Goal: Task Accomplishment & Management: Use online tool/utility

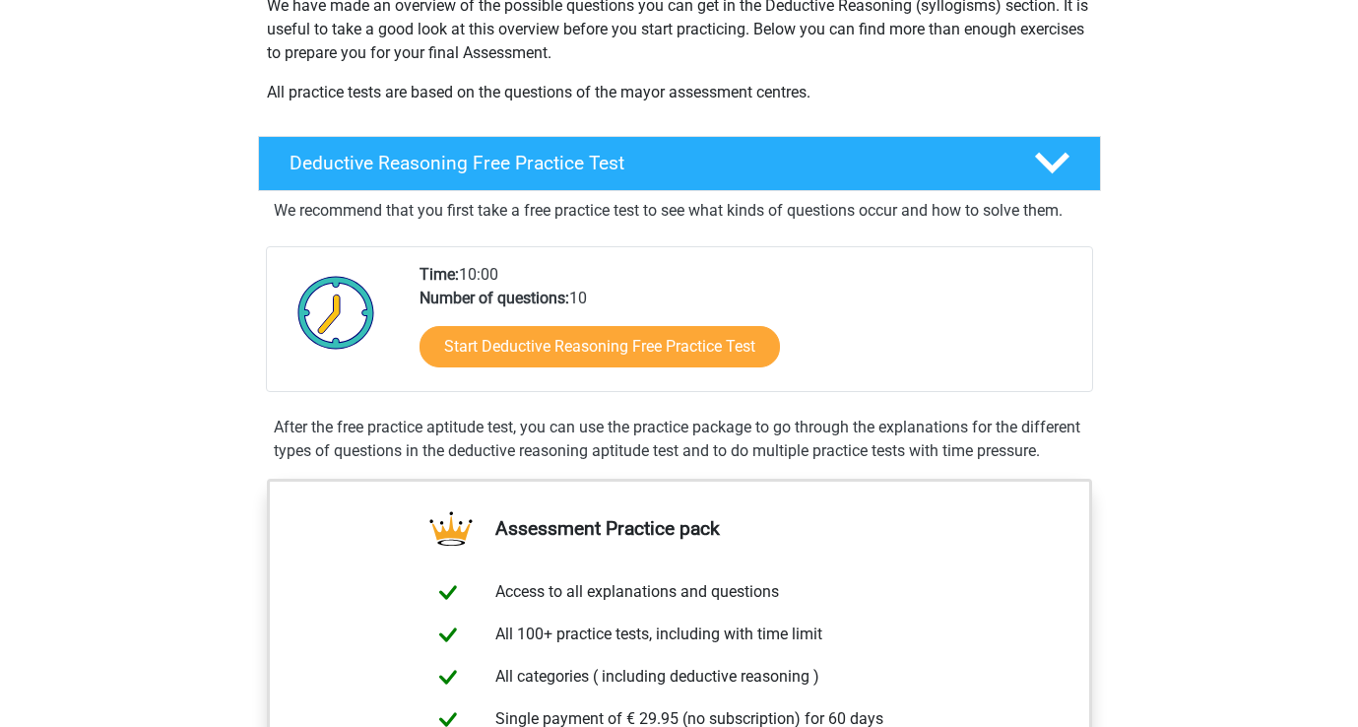
scroll to position [344, 0]
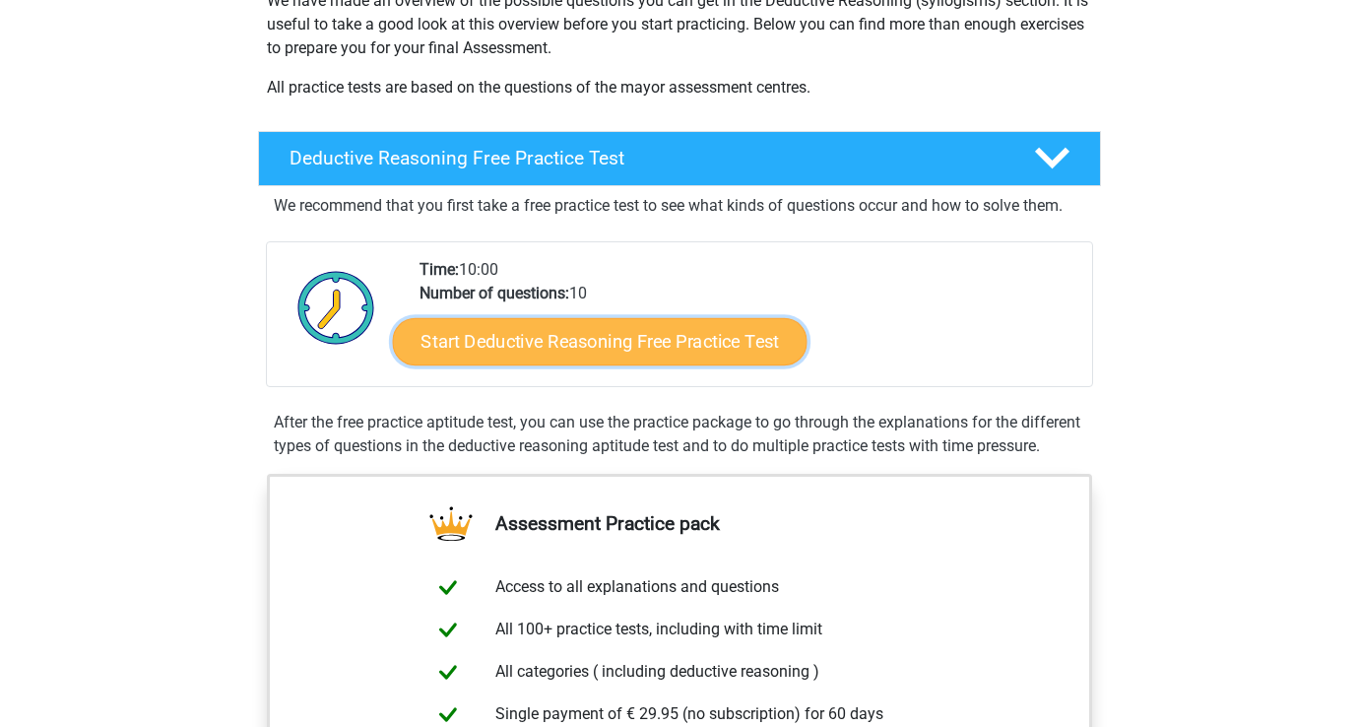
click at [573, 345] on link "Start Deductive Reasoning Free Practice Test" at bounding box center [599, 340] width 415 height 47
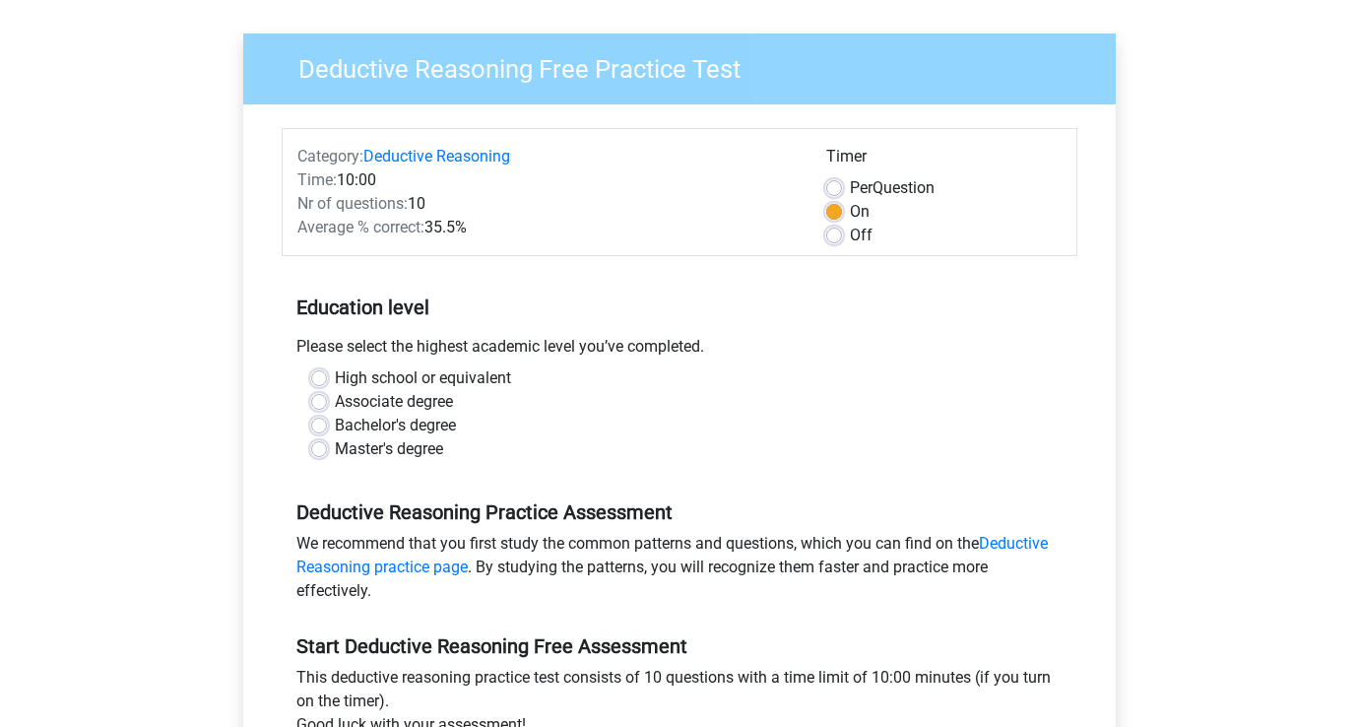
scroll to position [129, 0]
click at [850, 234] on label "Off" at bounding box center [861, 235] width 23 height 24
click at [834, 234] on input "Off" at bounding box center [834, 233] width 16 height 20
radio input "true"
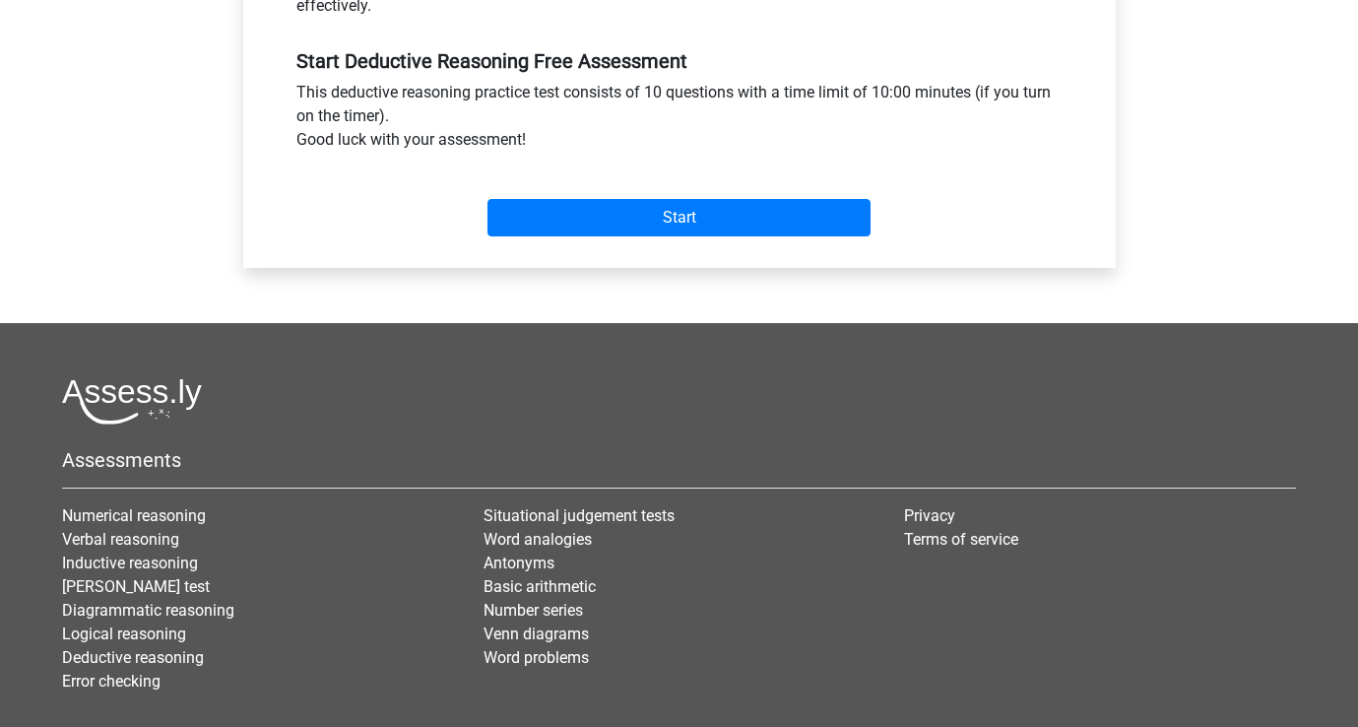
scroll to position [0, 0]
